Goal: Check status

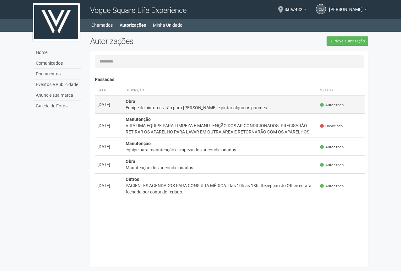
click at [167, 108] on div "Equipe de pintores virão para [PERSON_NAME] e pintar algumas paredes" at bounding box center [219, 107] width 189 height 6
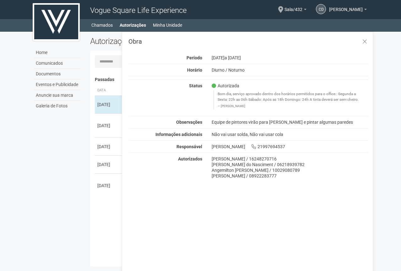
drag, startPoint x: 214, startPoint y: 157, endPoint x: 223, endPoint y: 177, distance: 21.6
click at [223, 177] on div "[PERSON_NAME] / 16248270716 [PERSON_NAME] do Nasciment / 06218939782 [PERSON_NA…" at bounding box center [290, 167] width 166 height 23
click at [224, 179] on div "Obra Período [DATE] a [DATE] Horário Diurno / [GEOGRAPHIC_DATA] Status Autoriza…" at bounding box center [247, 156] width 251 height 249
drag, startPoint x: 222, startPoint y: 176, endPoint x: 209, endPoint y: 160, distance: 20.9
click at [209, 160] on div "[PERSON_NAME] / 16248270716 [PERSON_NAME] do Nasciment / 06218939782 [PERSON_NA…" at bounding box center [290, 167] width 166 height 23
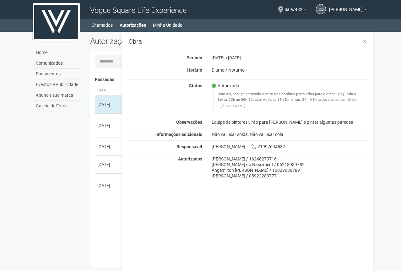
click at [212, 160] on div "[PERSON_NAME] / 16248270716" at bounding box center [289, 159] width 157 height 6
drag, startPoint x: 229, startPoint y: 98, endPoint x: 263, endPoint y: 101, distance: 33.7
click at [263, 101] on blockquote "Bom dia, serviço aprovado dentro dos horários permitidos para o office.: Segund…" at bounding box center [290, 99] width 155 height 19
click at [269, 100] on blockquote "Bom dia, serviço aprovado dentro dos horários permitidos para o office.: Segund…" at bounding box center [290, 99] width 155 height 19
drag, startPoint x: 228, startPoint y: 99, endPoint x: 247, endPoint y: 103, distance: 19.1
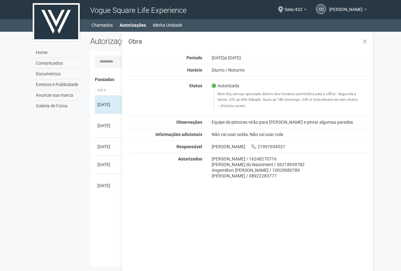
click at [247, 103] on blockquote "Bom dia, serviço aprovado dentro dos horários permitidos para o office.: Segund…" at bounding box center [290, 99] width 155 height 19
